Goal: Information Seeking & Learning: Find specific fact

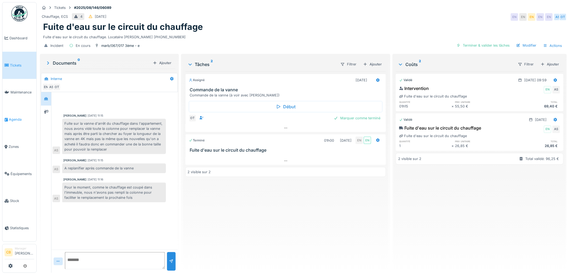
click at [11, 114] on link "Agenda" at bounding box center [19, 119] width 34 height 27
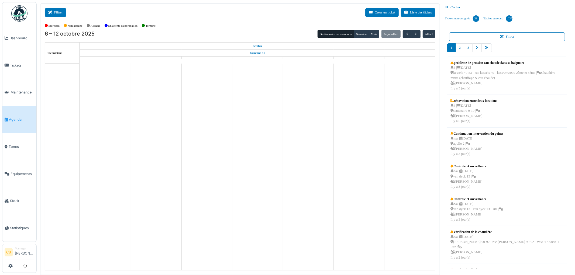
click at [60, 13] on button "Filtrer" at bounding box center [56, 12] width 22 height 9
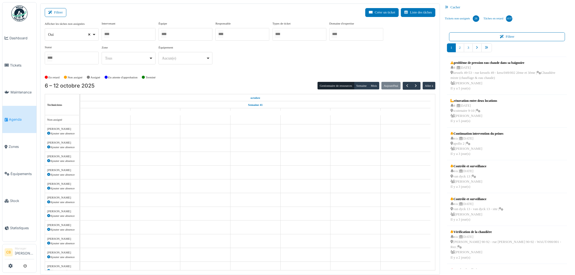
select select
click at [108, 34] on input "Tous" at bounding box center [106, 34] width 5 height 8
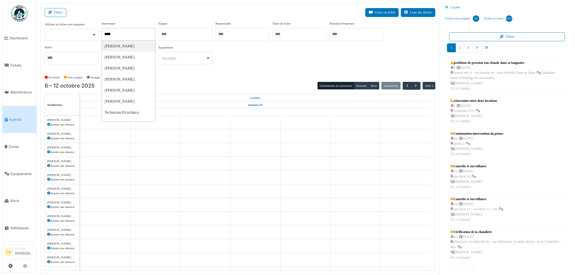
type input "*****"
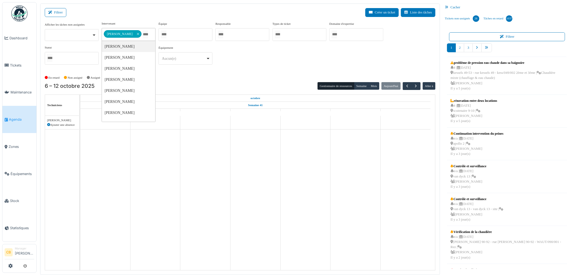
click at [214, 72] on div "**********" at bounding box center [240, 47] width 391 height 52
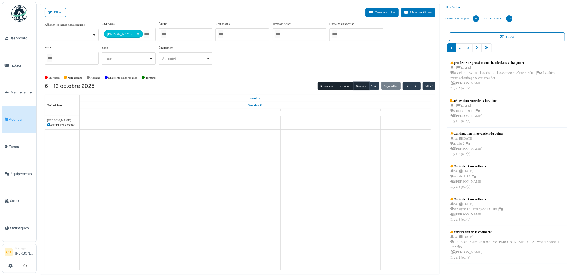
click at [359, 85] on button "Semaine" at bounding box center [361, 86] width 15 height 8
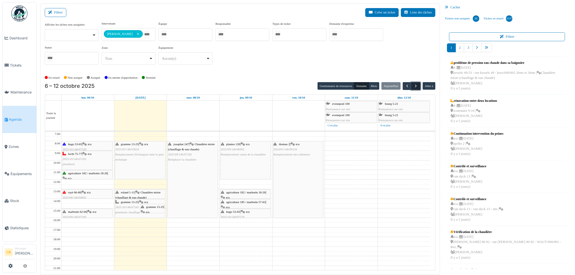
click at [416, 87] on span "button" at bounding box center [416, 86] width 5 height 5
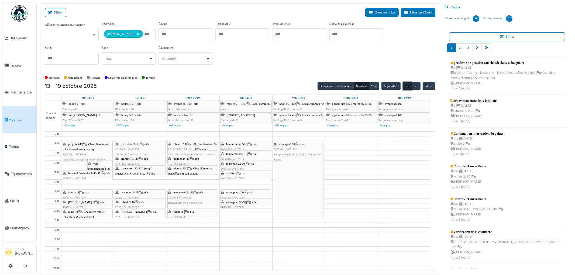
click at [407, 86] on span "button" at bounding box center [407, 86] width 5 height 5
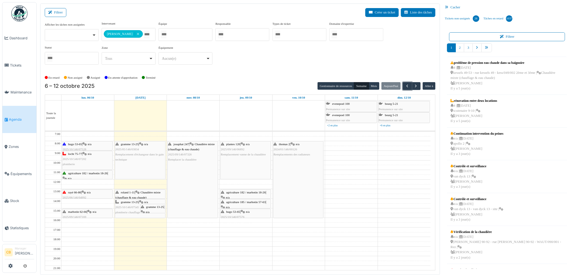
click at [203, 156] on div "josaphat 247 | Chaudière mixte (chauffage & eau chaude) 2025/09/146/07326 Rempl…" at bounding box center [193, 152] width 50 height 21
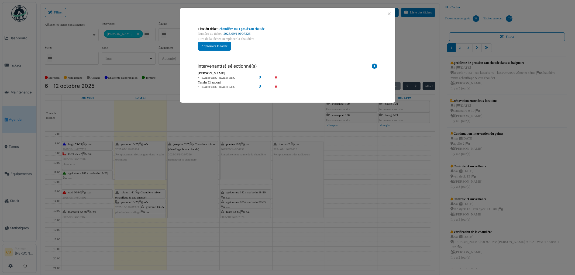
click at [248, 35] on link "2025/09/146/07326" at bounding box center [236, 34] width 27 height 4
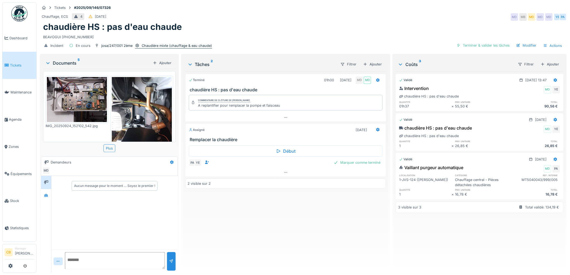
click at [185, 43] on div "Chaudière mixte (chauffage & eau chaude)" at bounding box center [177, 45] width 70 height 5
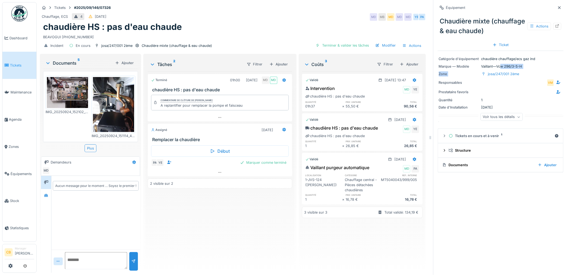
drag, startPoint x: 498, startPoint y: 65, endPoint x: 516, endPoint y: 70, distance: 18.8
click at [516, 70] on div "Catégorie d'équipement chaudière chauffage/ecs gaz ind Marque — Modèle Vaillant…" at bounding box center [501, 88] width 126 height 75
click at [529, 66] on div "Marque — Modèle Vaillant — Vcw 296/3-5-H" at bounding box center [501, 66] width 124 height 5
drag, startPoint x: 524, startPoint y: 65, endPoint x: 521, endPoint y: 64, distance: 2.9
click at [521, 64] on div "Marque — Modèle Vaillant — Vcw 296/3-5-H" at bounding box center [501, 66] width 124 height 5
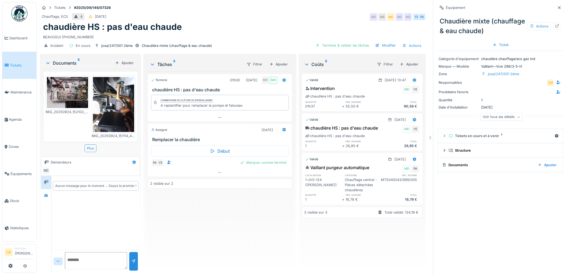
click at [521, 64] on div "Marque — Modèle Vaillant — Vcw 296/3-5-H" at bounding box center [501, 66] width 124 height 5
click at [74, 91] on img at bounding box center [67, 92] width 41 height 31
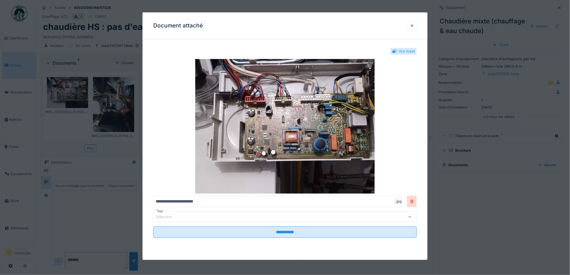
click at [74, 91] on div at bounding box center [285, 137] width 570 height 275
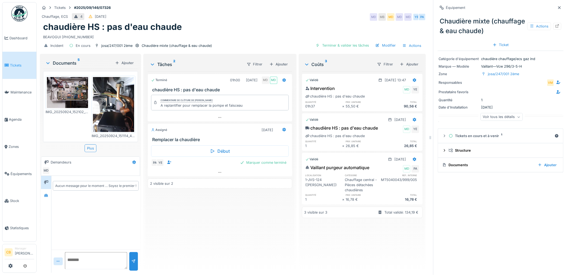
click at [115, 101] on img at bounding box center [113, 104] width 41 height 55
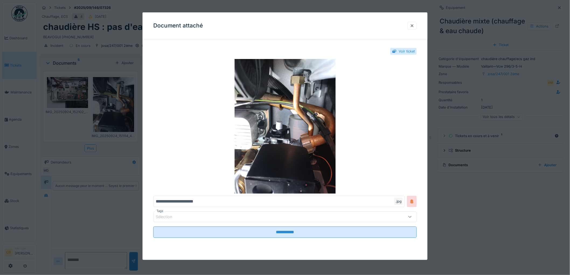
click at [115, 101] on div at bounding box center [285, 137] width 570 height 275
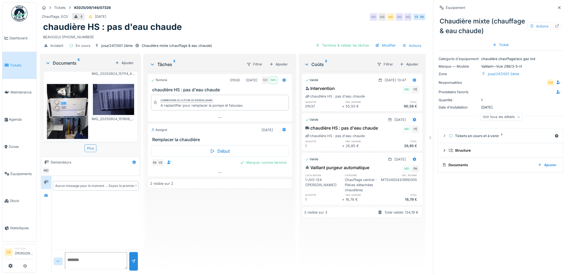
scroll to position [60, 0]
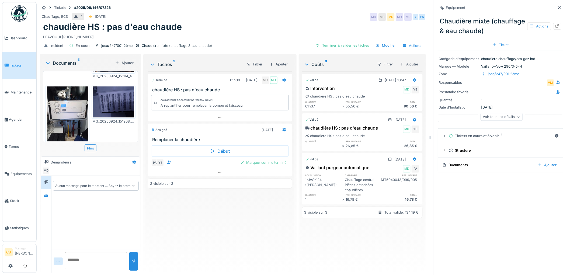
click at [78, 109] on img at bounding box center [67, 114] width 41 height 55
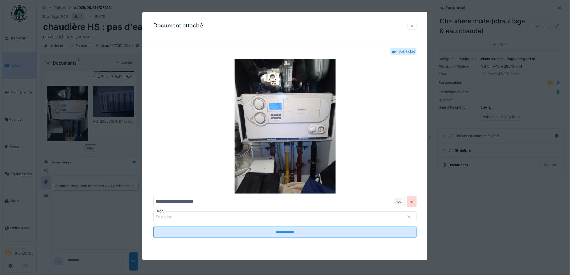
click at [413, 24] on div at bounding box center [412, 25] width 4 height 5
